Goal: Check status

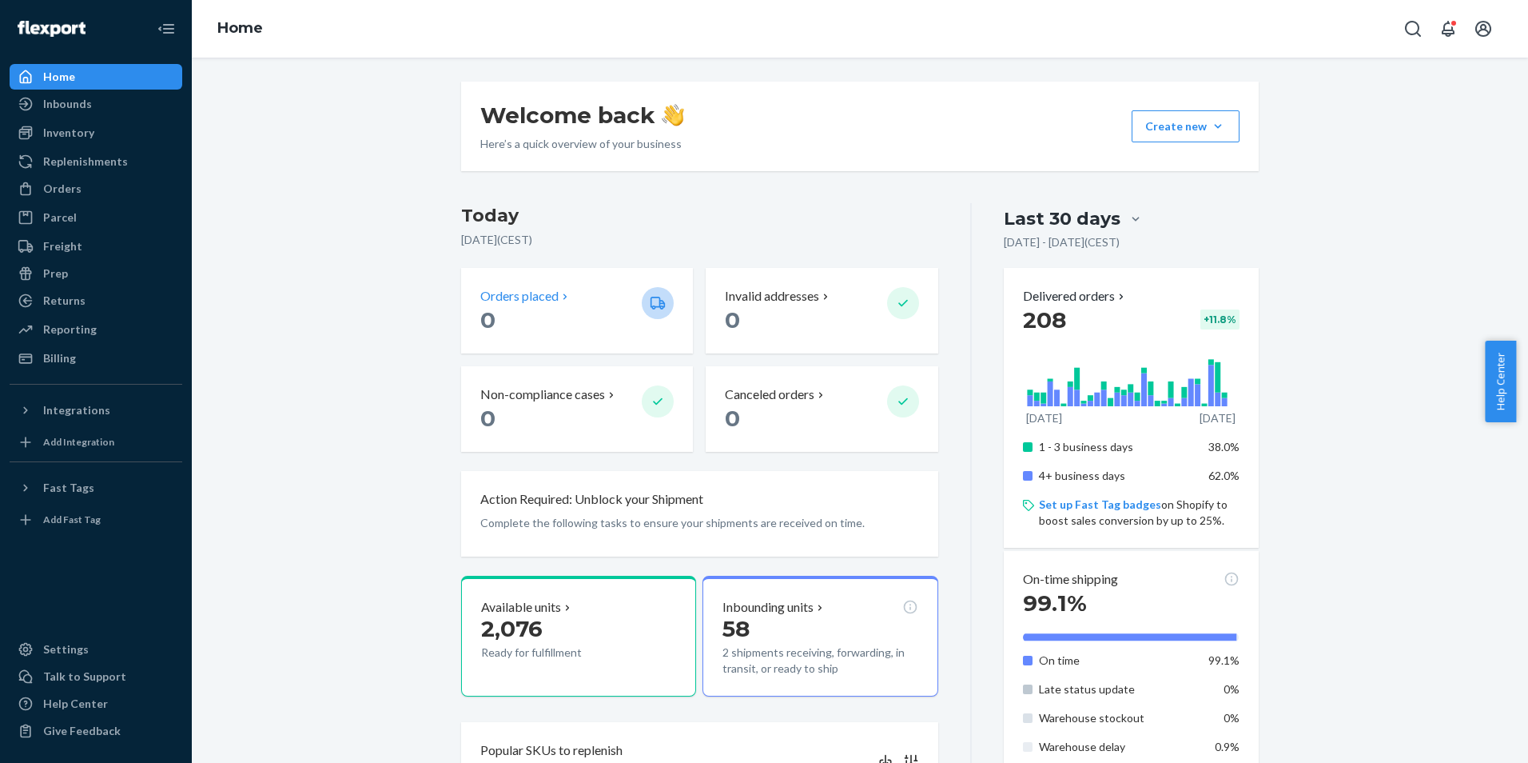
click at [496, 304] on p "Orders placed" at bounding box center [519, 296] width 78 height 18
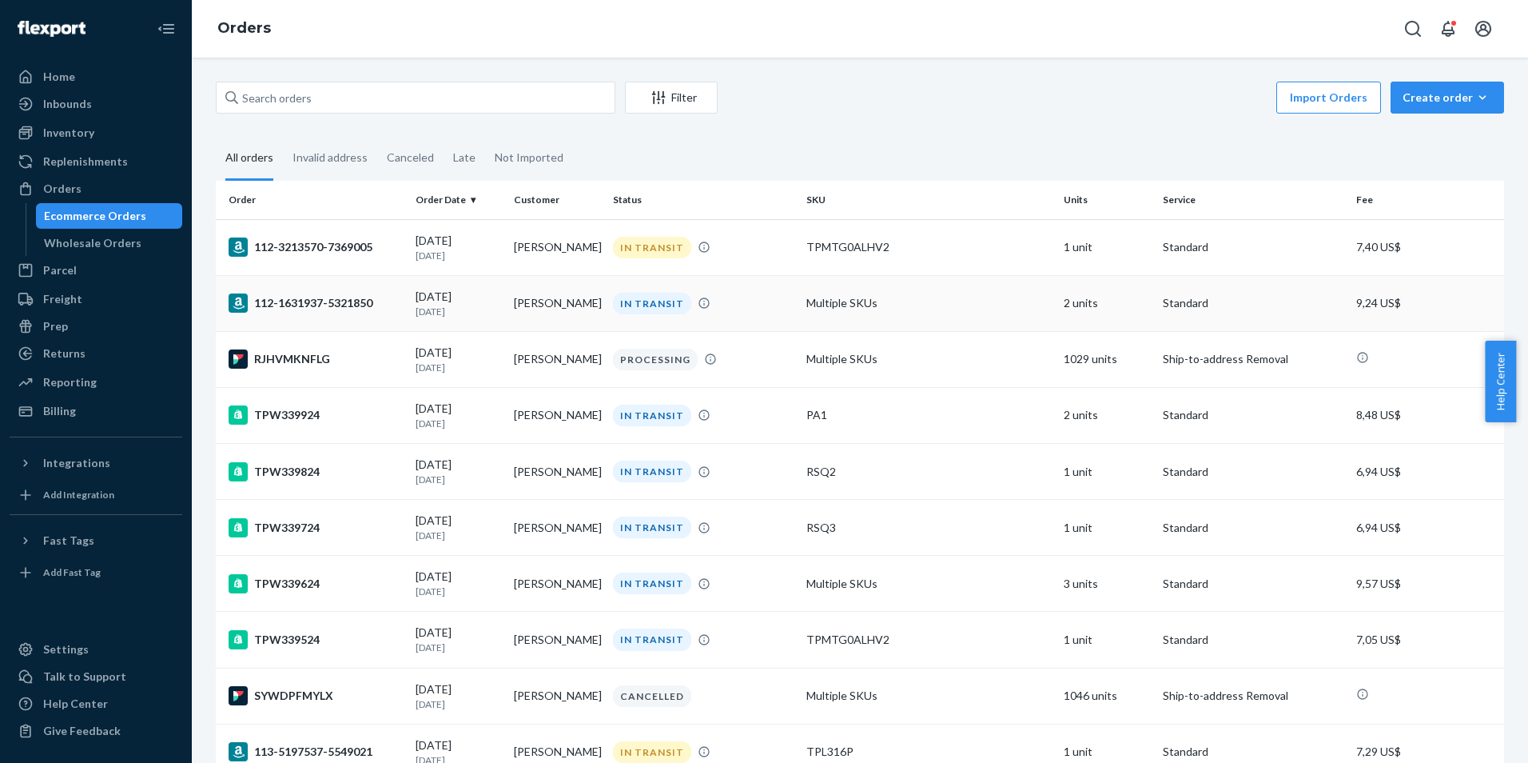
click at [765, 294] on div "IN TRANSIT" at bounding box center [703, 304] width 187 height 22
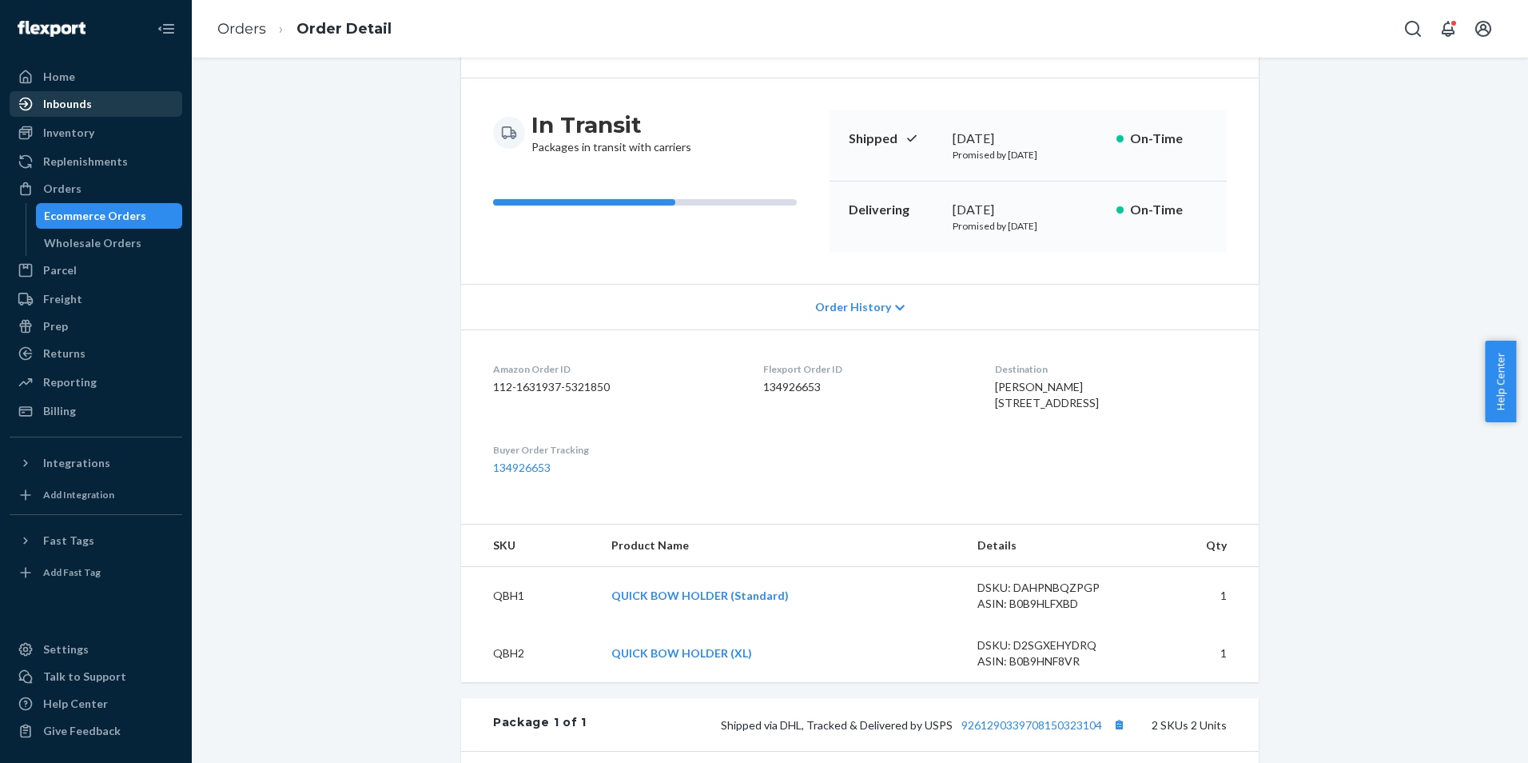
scroll to position [103, 0]
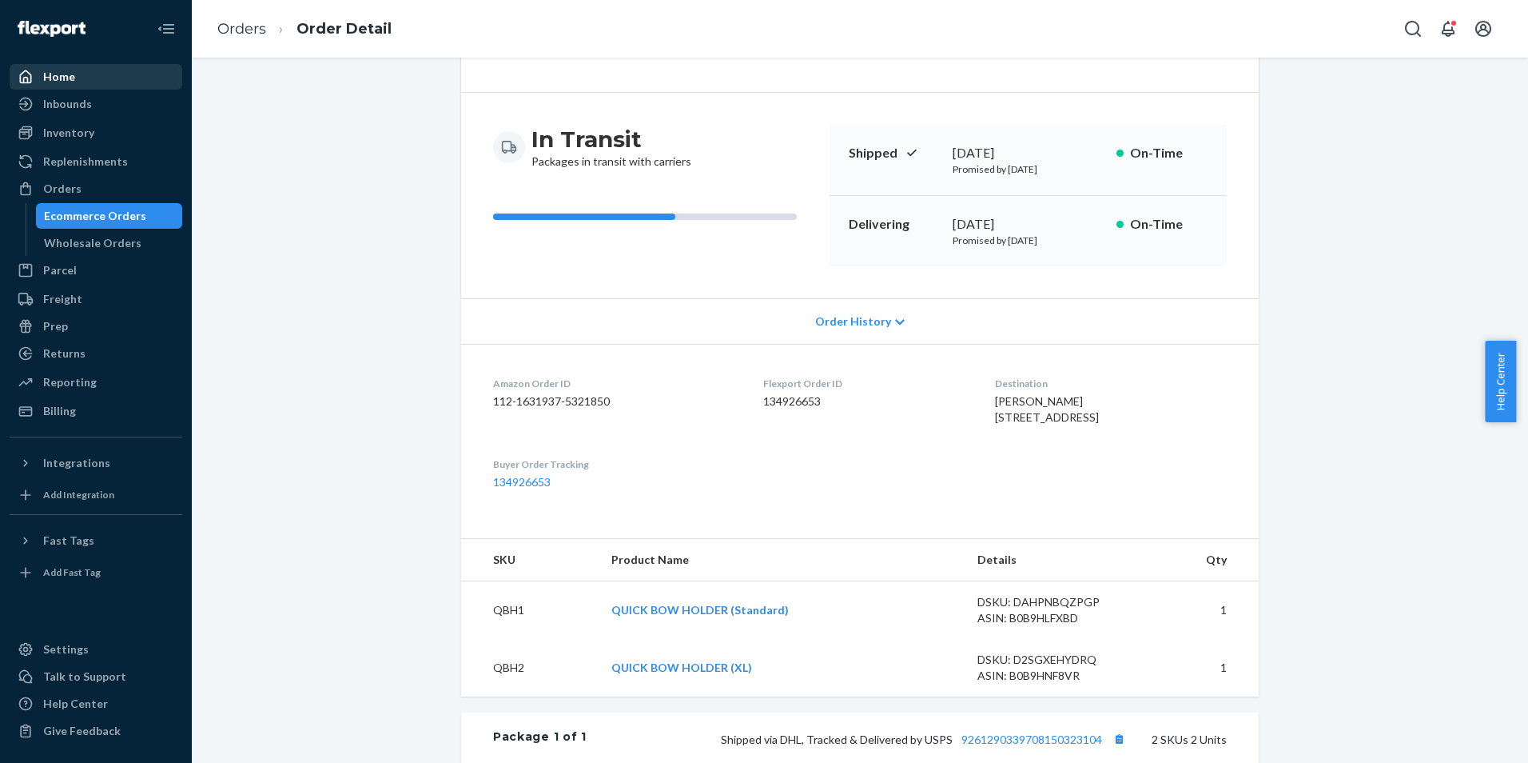
click at [96, 79] on div "Home" at bounding box center [95, 77] width 169 height 22
